Goal: Task Accomplishment & Management: Manage account settings

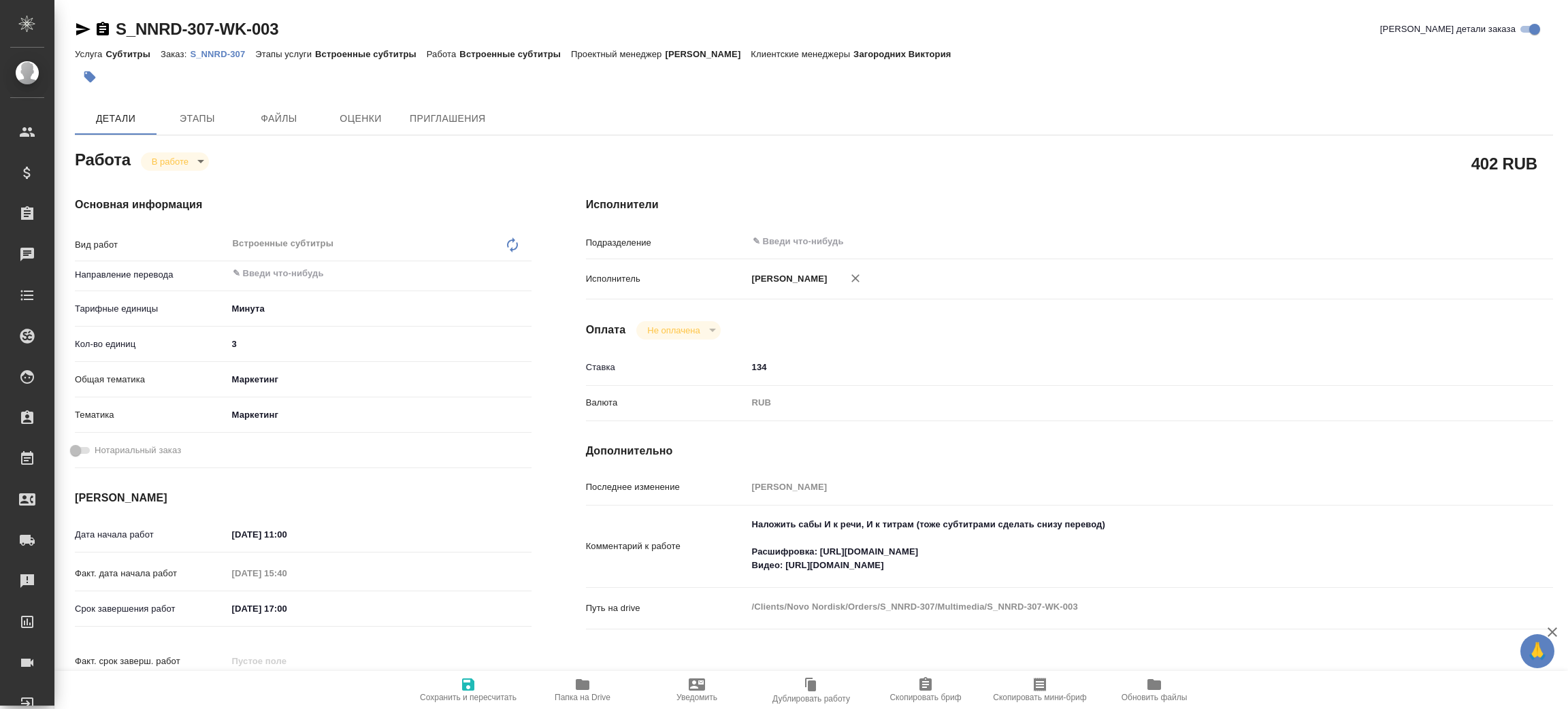
click at [571, 689] on span "Папка на Drive" at bounding box center [582, 689] width 98 height 26
click at [235, 55] on p "S_NNRD-307" at bounding box center [222, 55] width 66 height 10
drag, startPoint x: 175, startPoint y: 147, endPoint x: 177, endPoint y: 157, distance: 10.2
click at [175, 147] on div "Работа В работе inProgress" at bounding box center [303, 159] width 457 height 25
click at [178, 160] on body "🙏 .cls-1 fill:#fff; AWATERA Zenkov Aleksei Клиенты Спецификации Заказы 100 Чаты…" at bounding box center [784, 354] width 1568 height 709
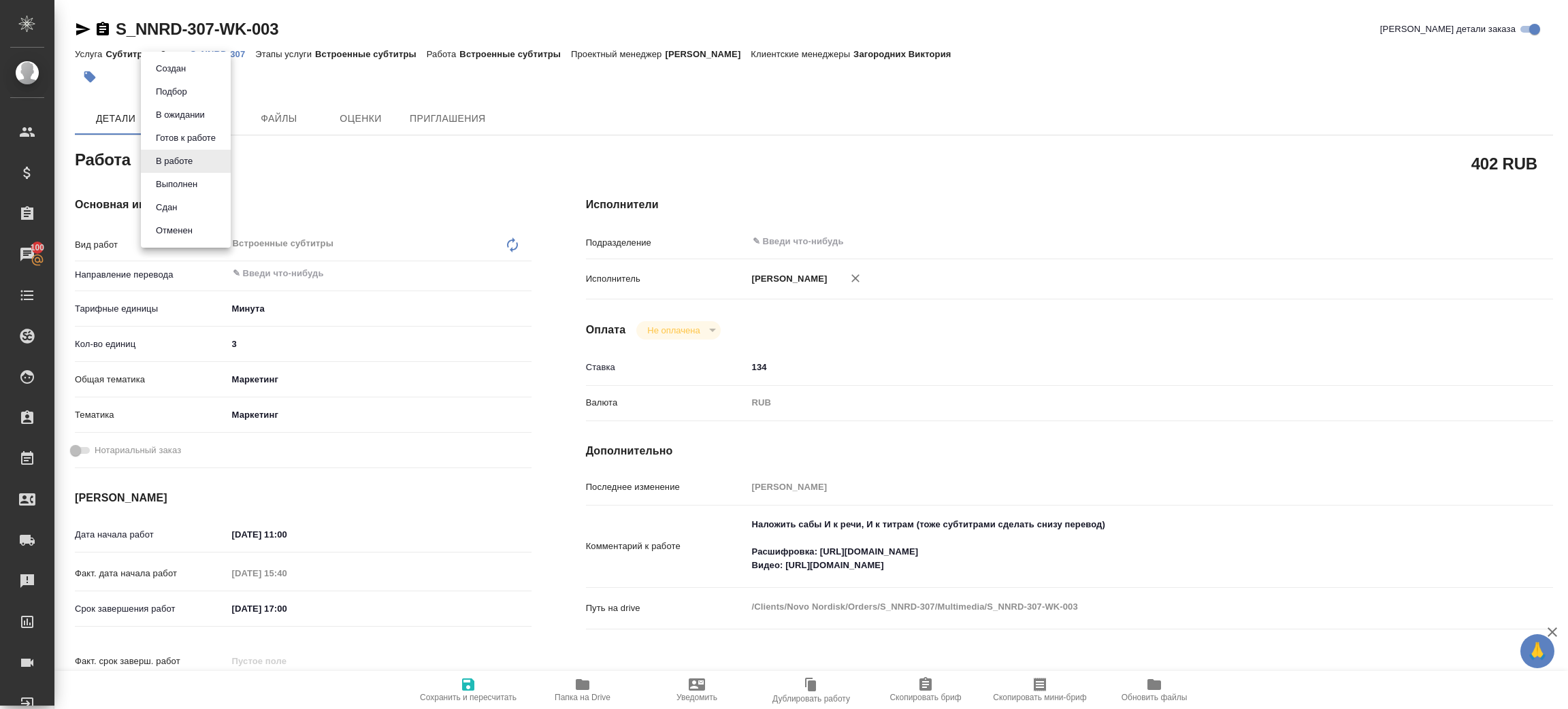
click at [199, 210] on li "Сдан" at bounding box center [185, 207] width 89 height 23
type textarea "x"
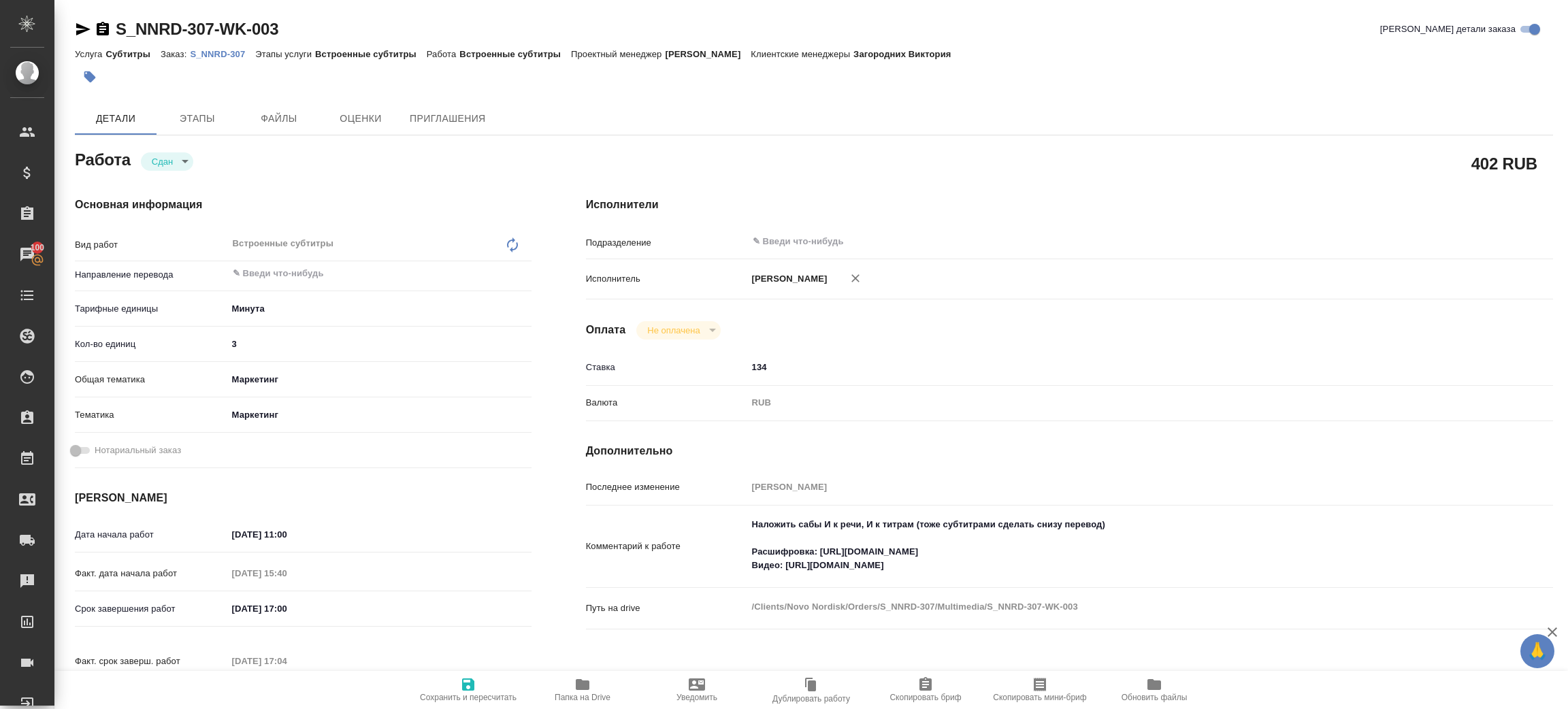
type textarea "x"
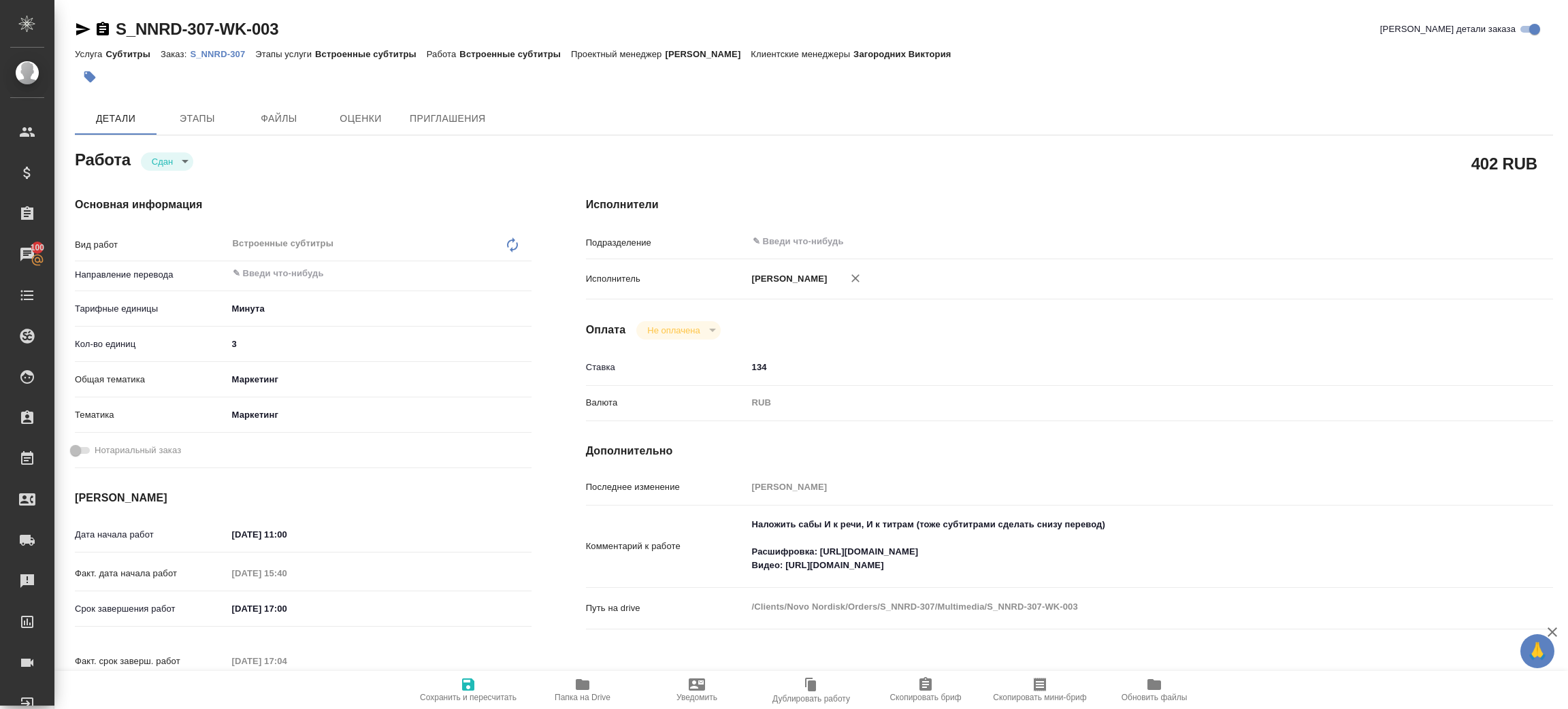
type textarea "x"
click at [573, 677] on span "Папка на Drive" at bounding box center [582, 689] width 98 height 26
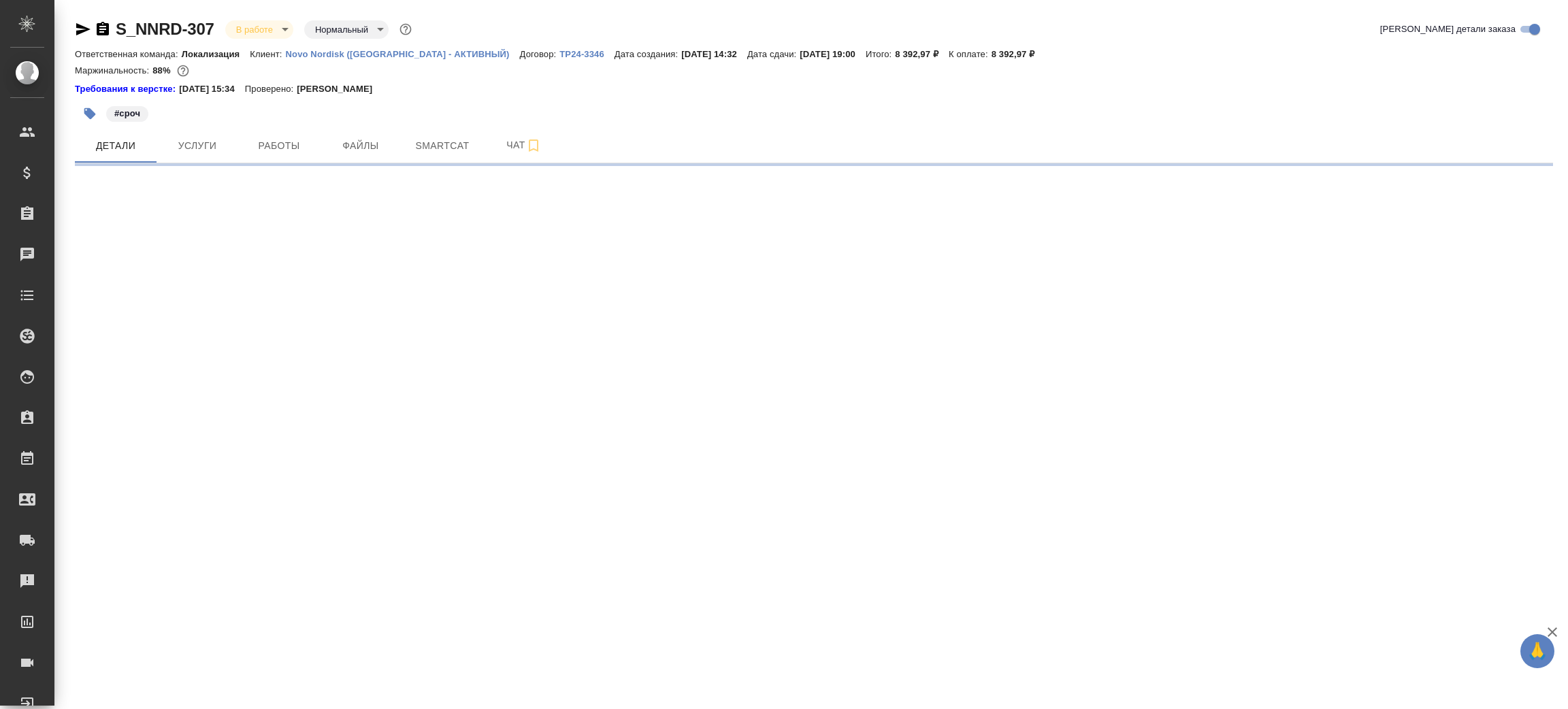
select select "RU"
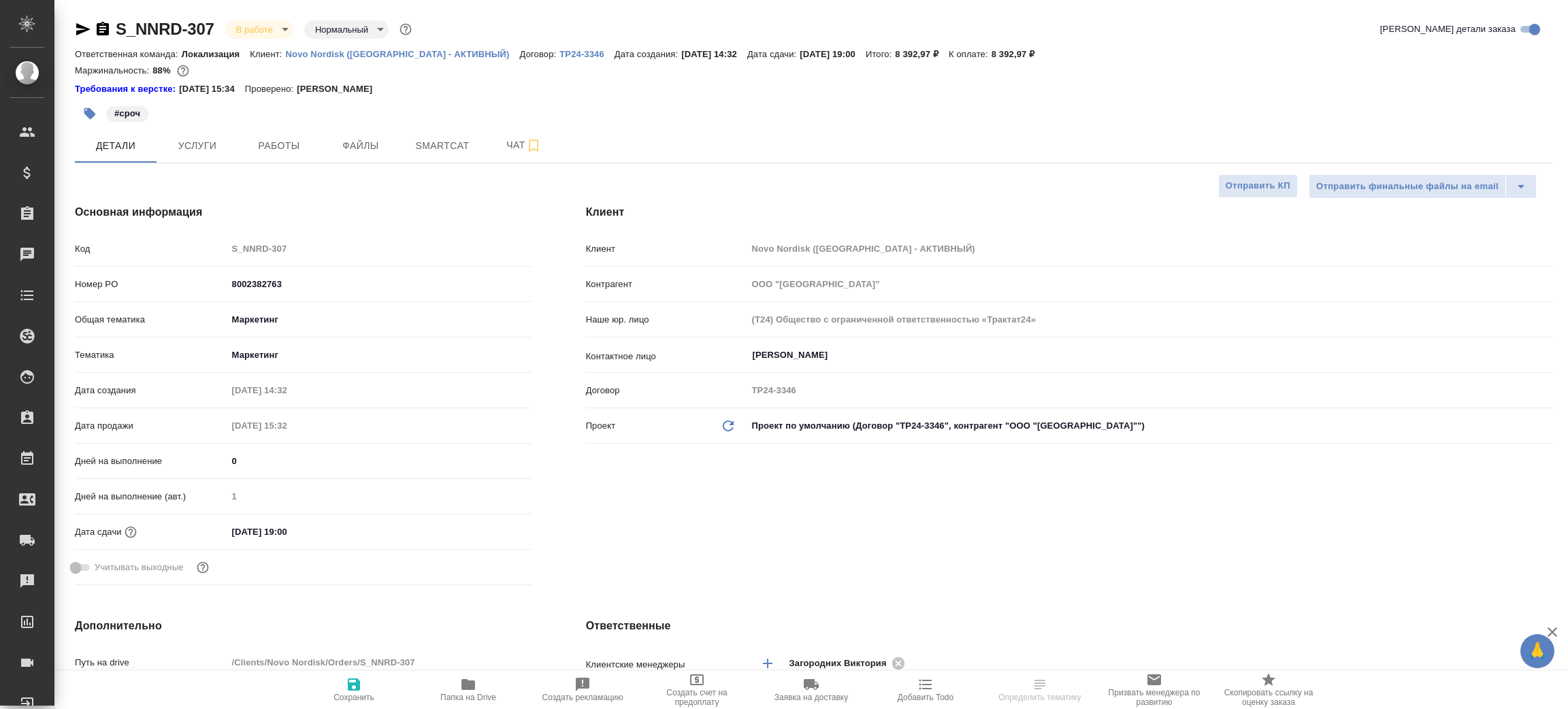
type textarea "x"
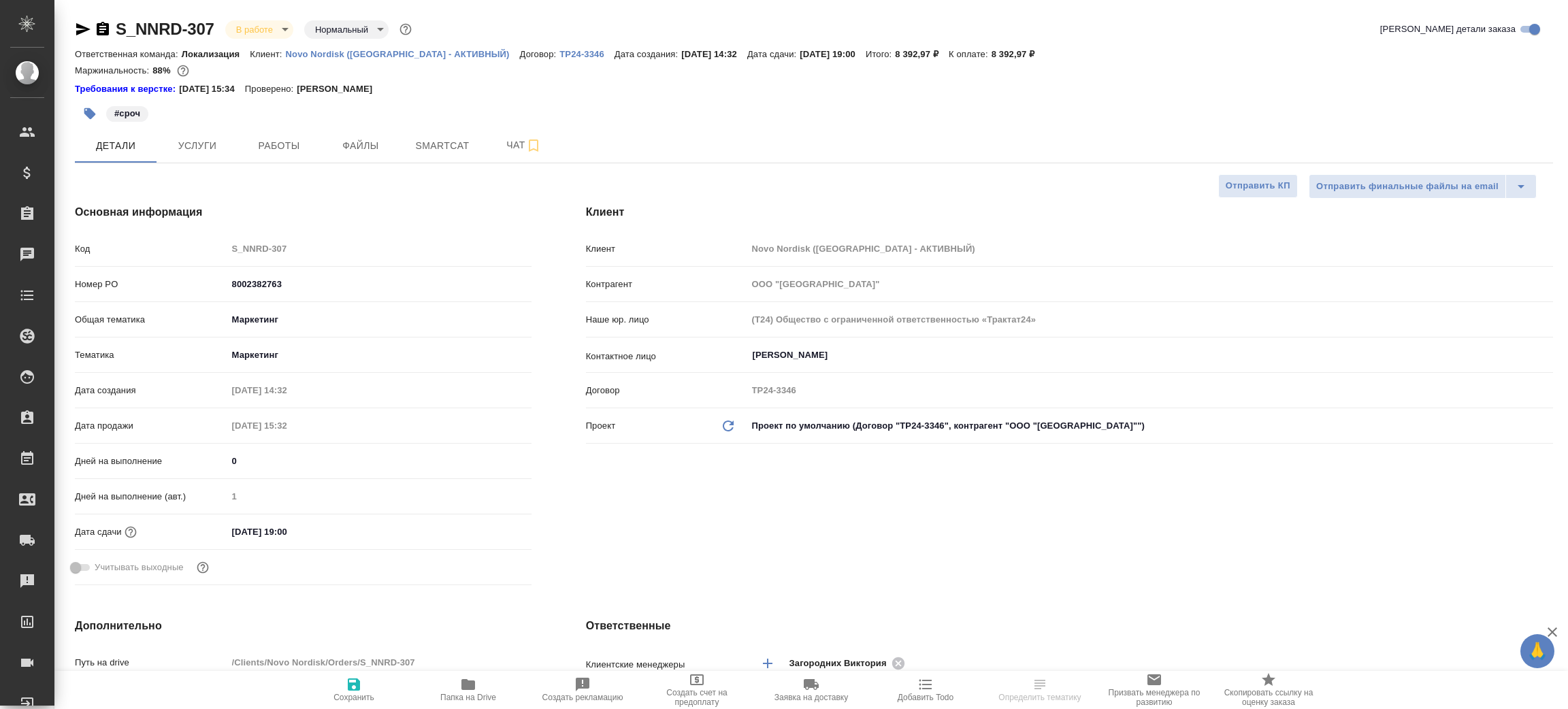
type textarea "x"
type input "[PERSON_NAME]"
type input "Переверзева Анна a.pereverzeva"
click at [83, 29] on icon "button" at bounding box center [83, 29] width 16 height 16
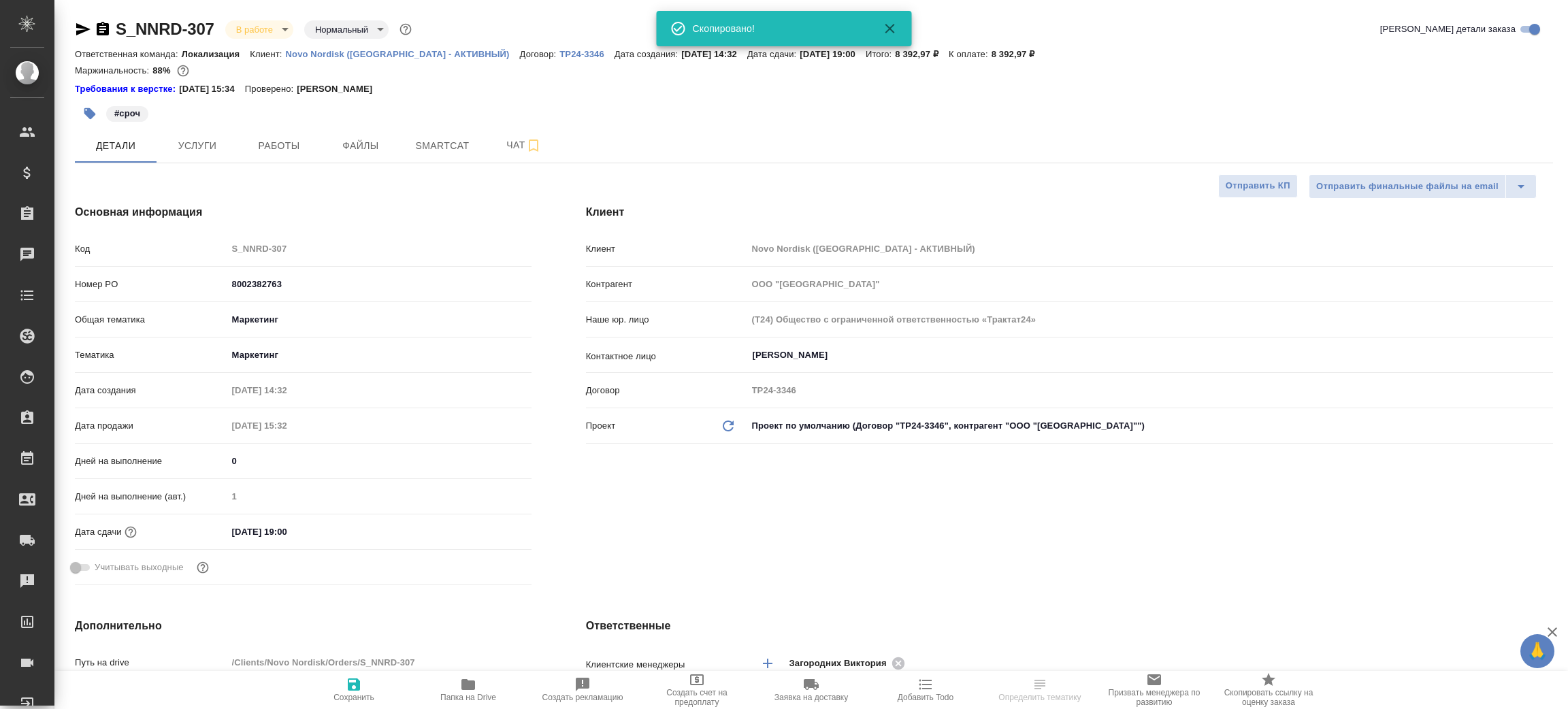
type textarea "x"
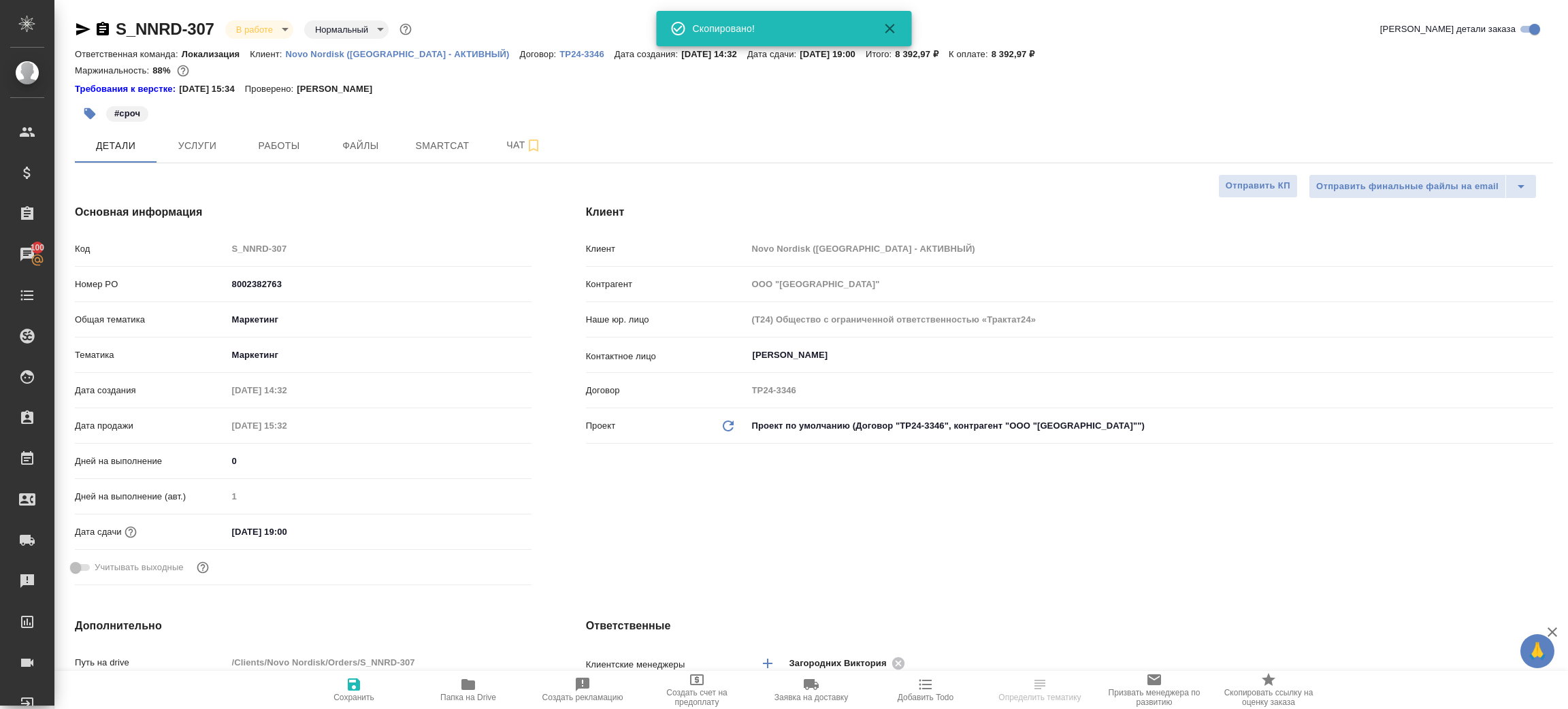
type textarea "x"
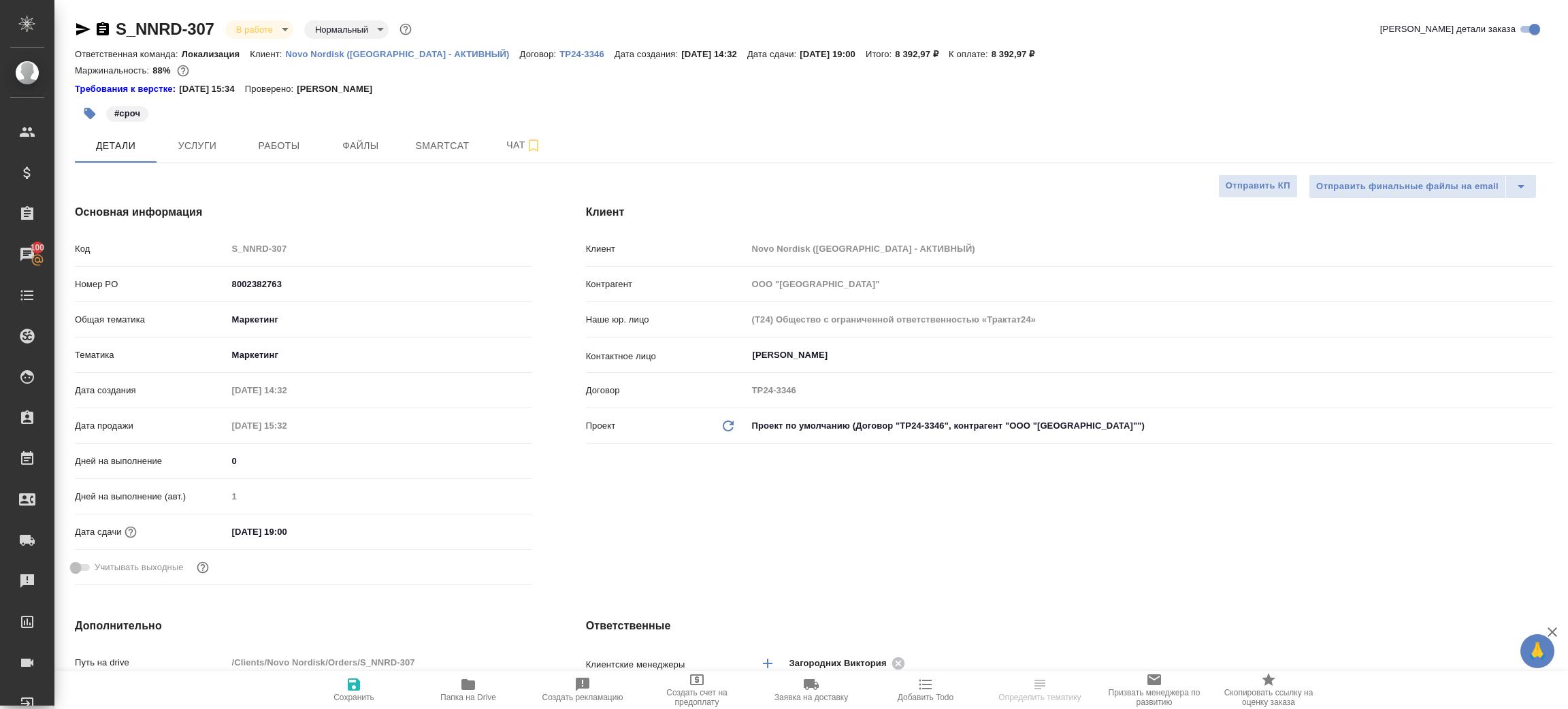
select select "RU"
type textarea "x"
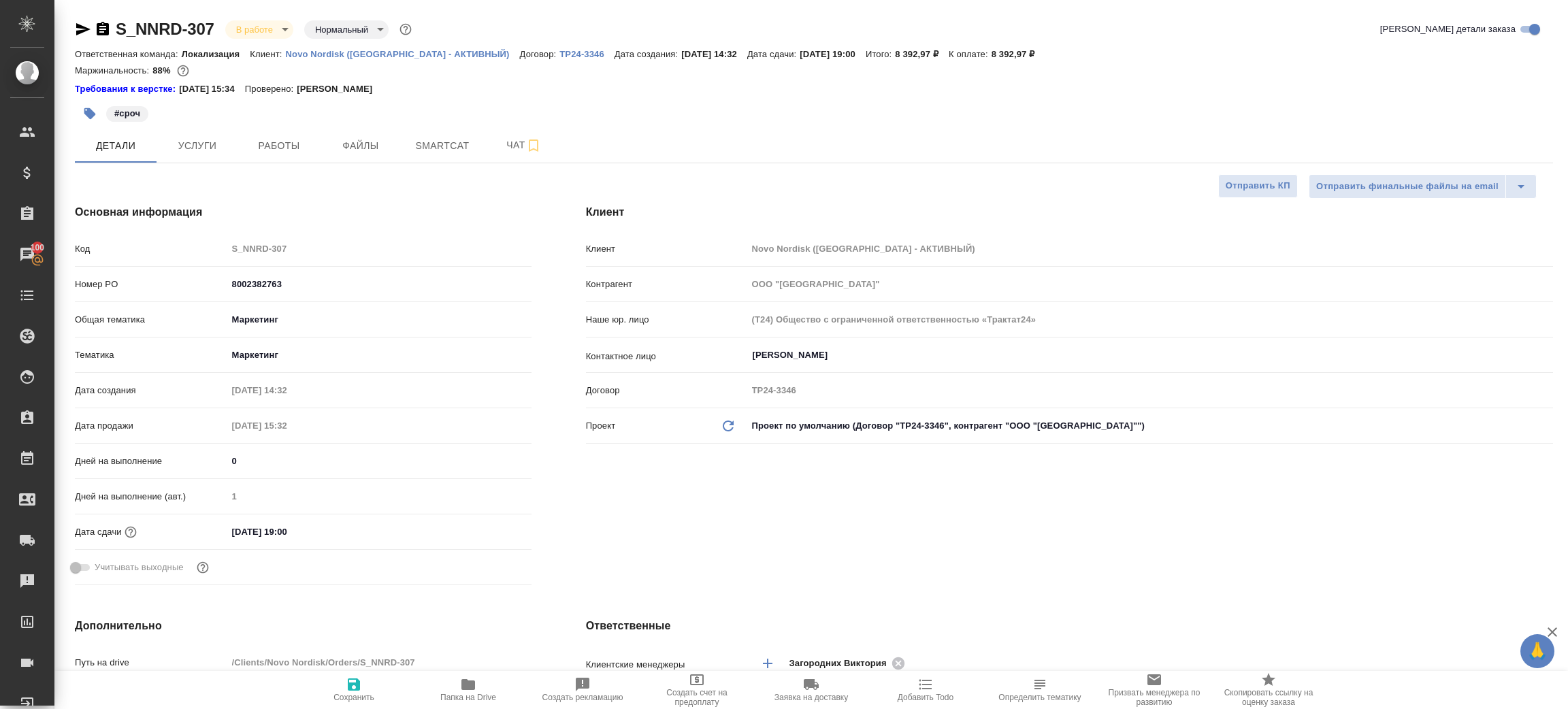
type textarea "x"
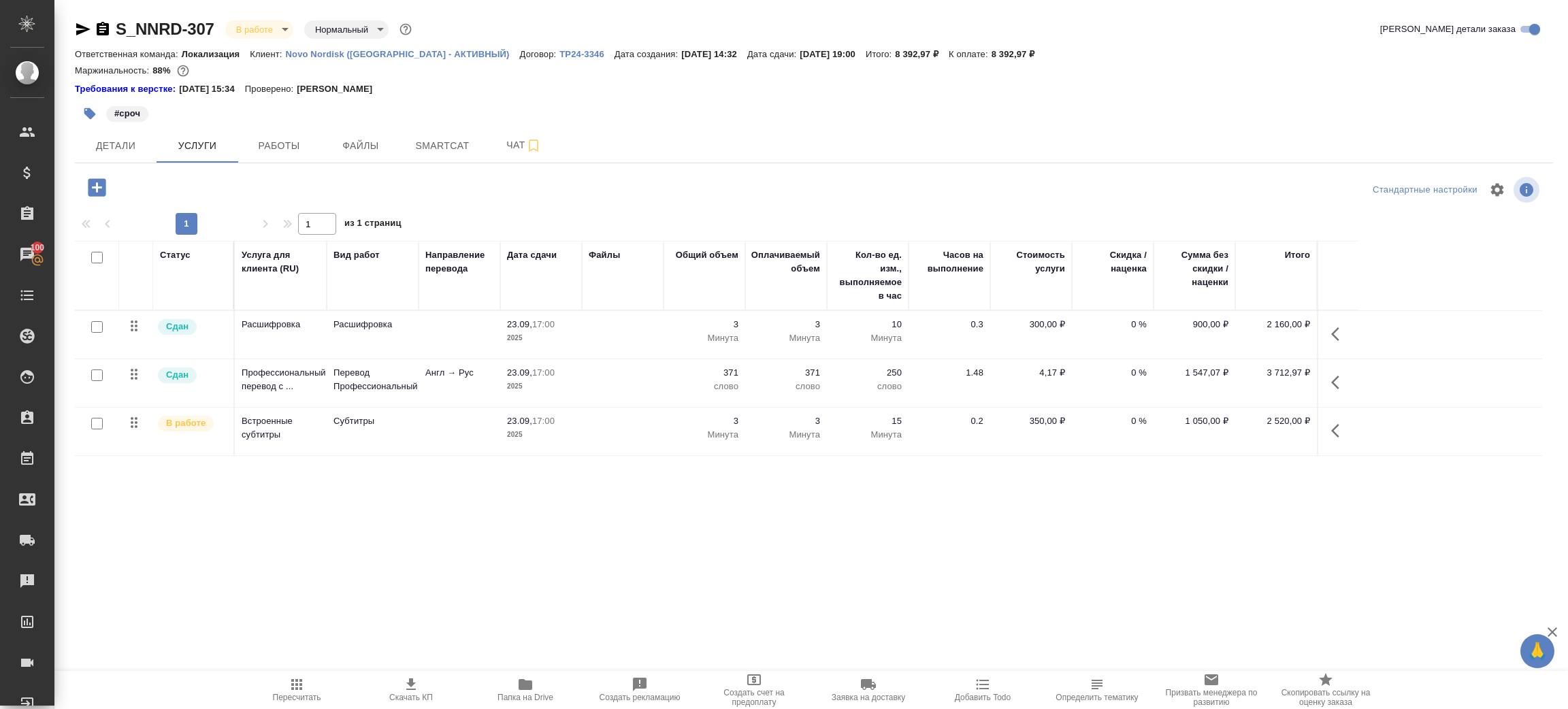
click at [909, 562] on div "S_NNRD-307 В работе inProgress Нормальный normal Кратко детали заказа Ответстве…" at bounding box center [814, 284] width 1493 height 568
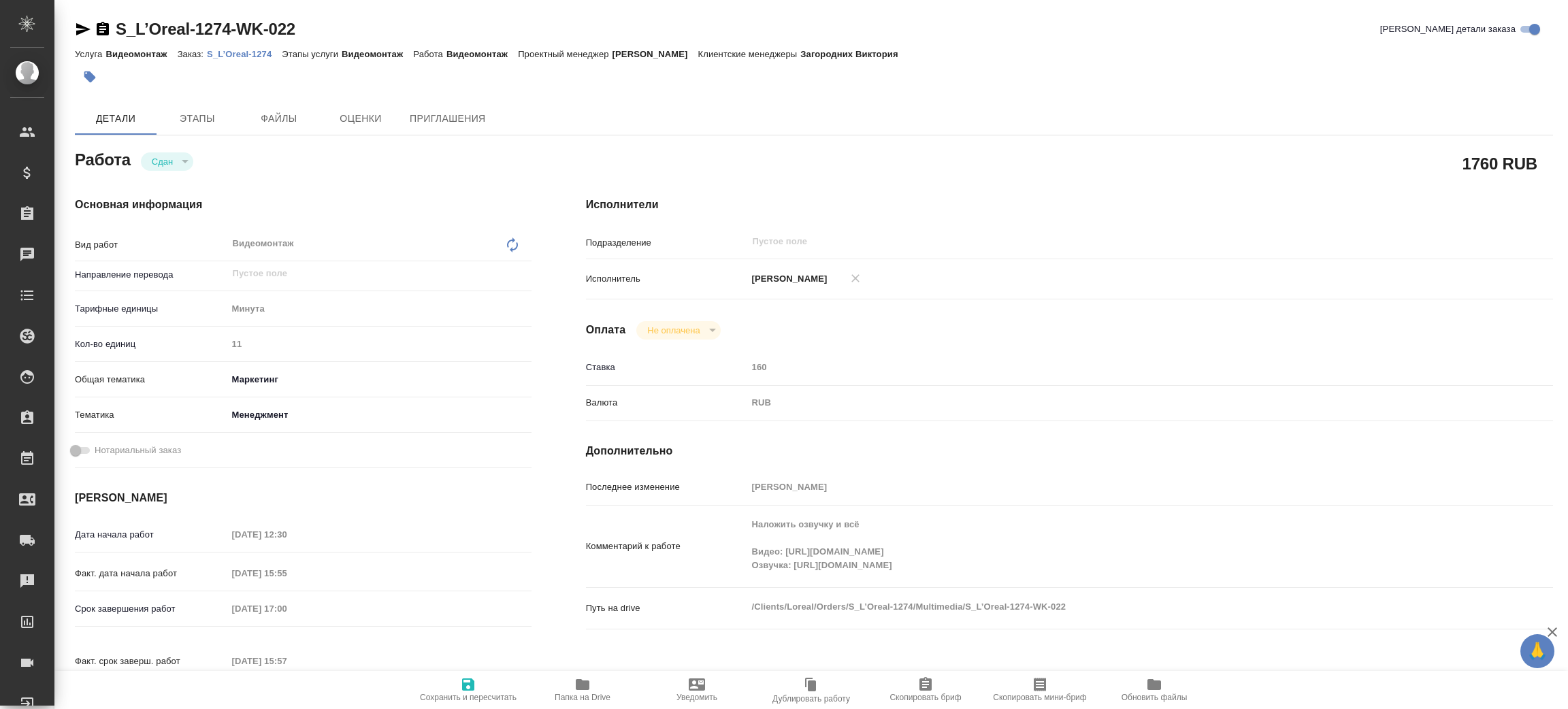
type textarea "x"
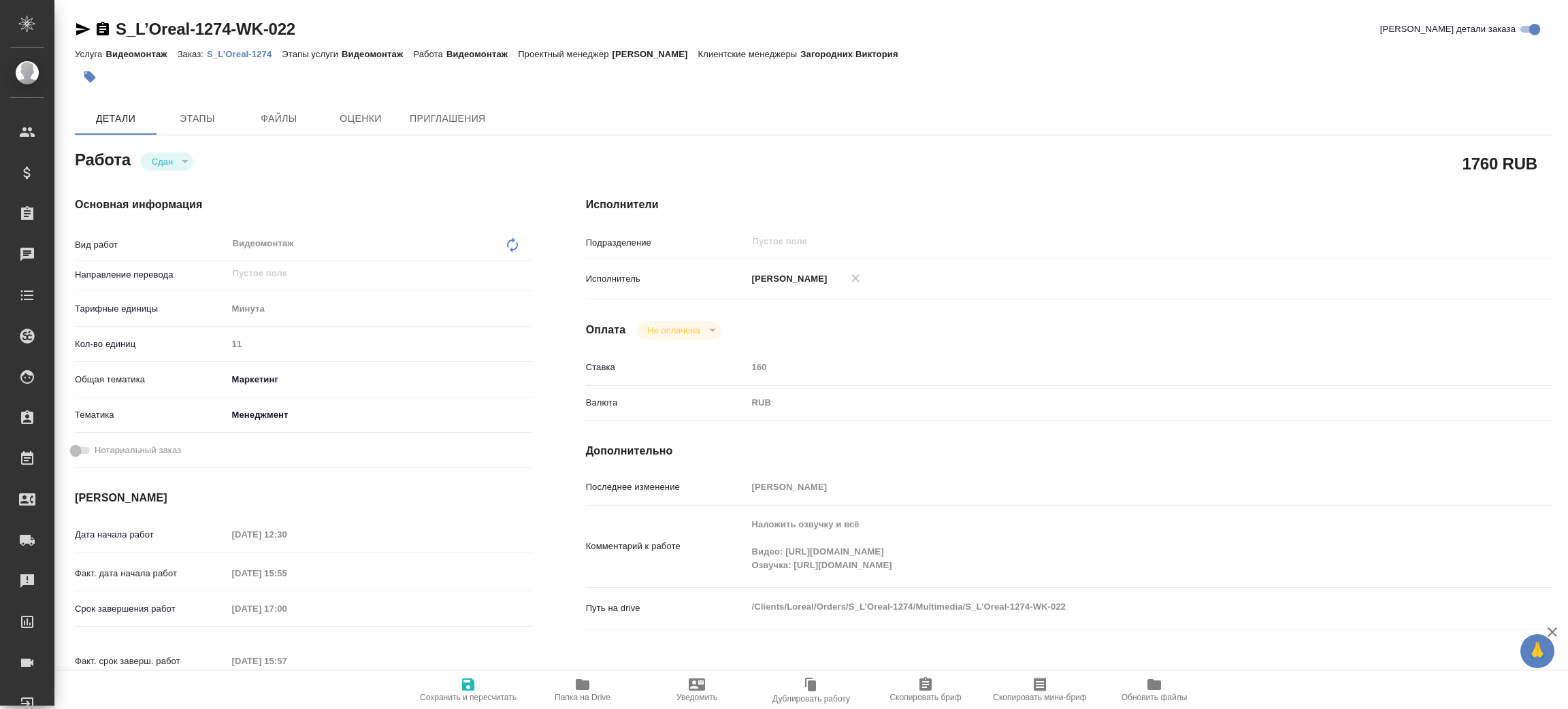
type textarea "x"
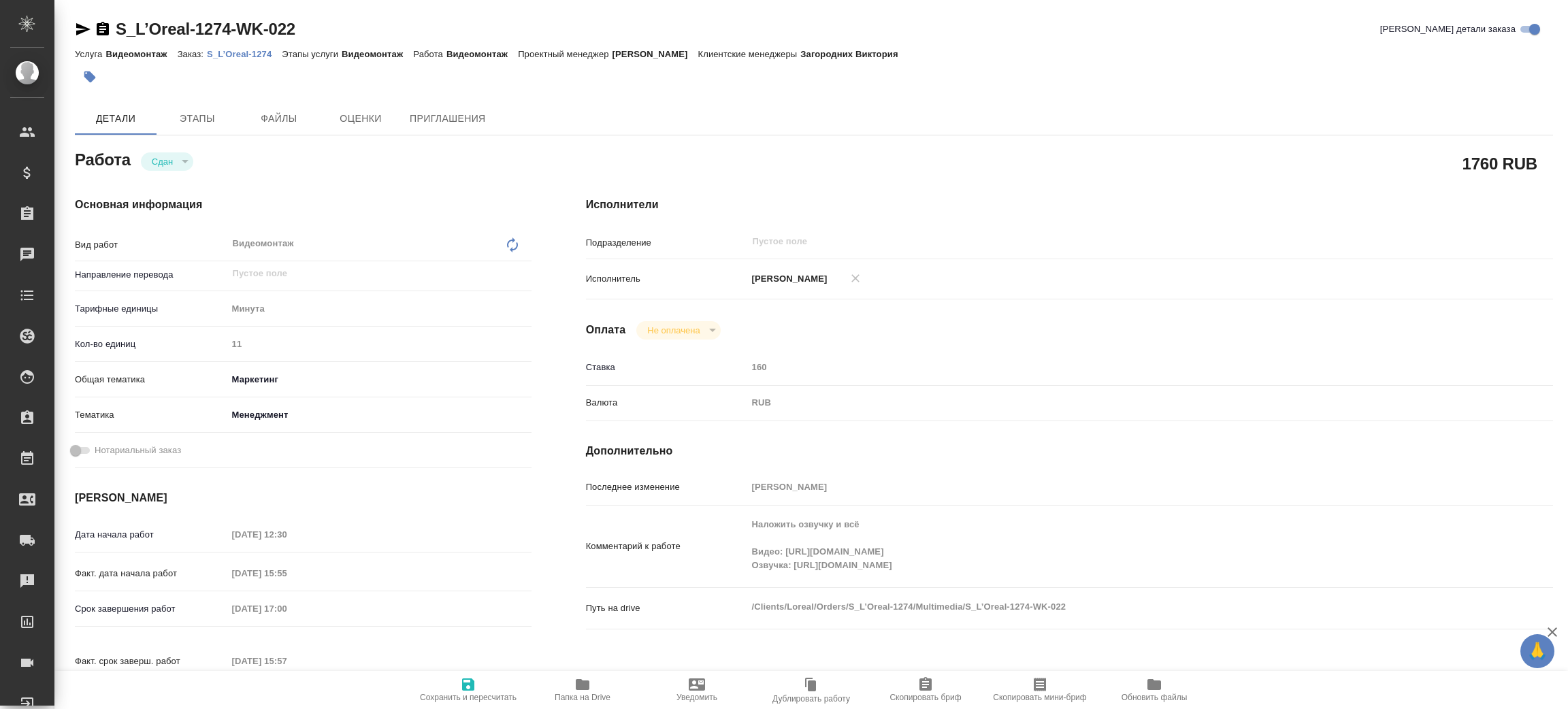
type textarea "x"
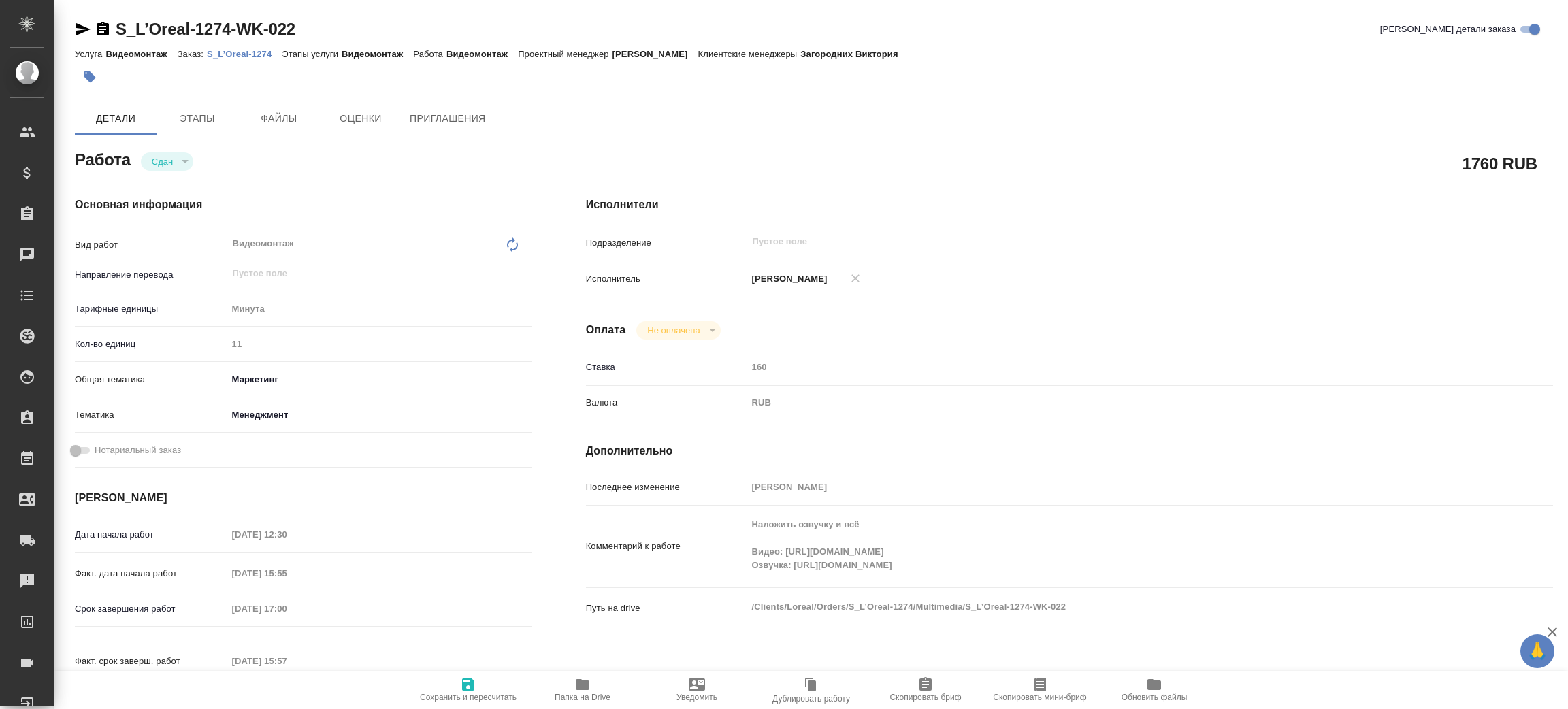
type textarea "x"
